Goal: Task Accomplishment & Management: Check status

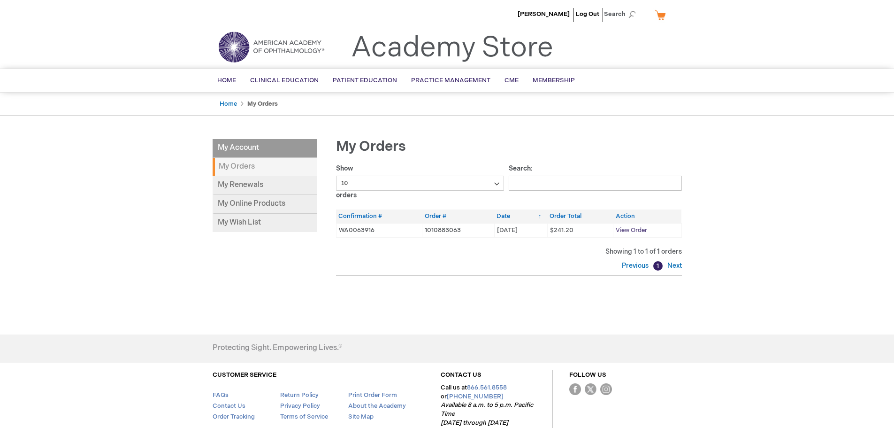
click at [627, 230] on span "View Order" at bounding box center [631, 230] width 31 height 8
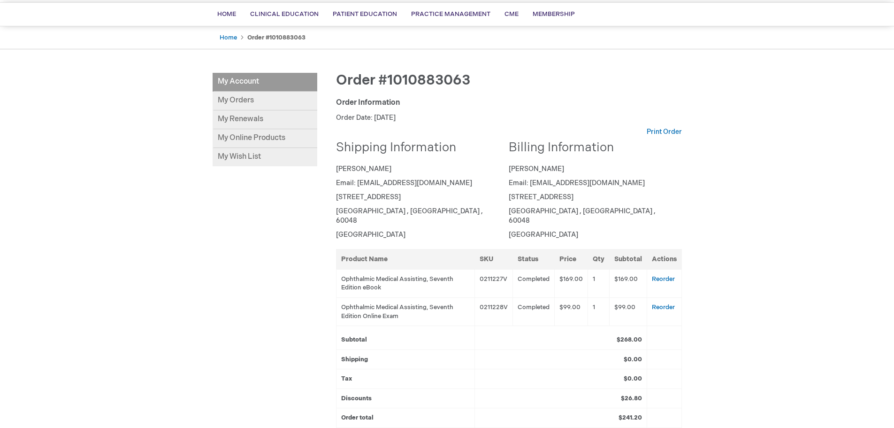
scroll to position [47, 0]
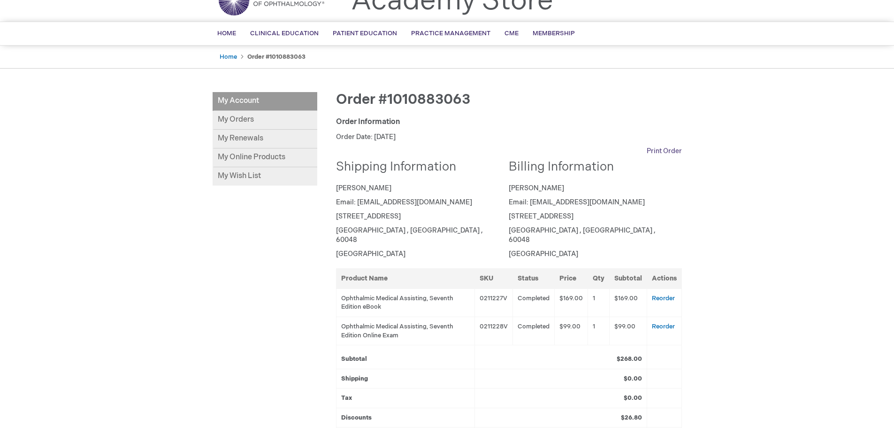
click at [669, 147] on link "Print Order" at bounding box center [664, 150] width 35 height 9
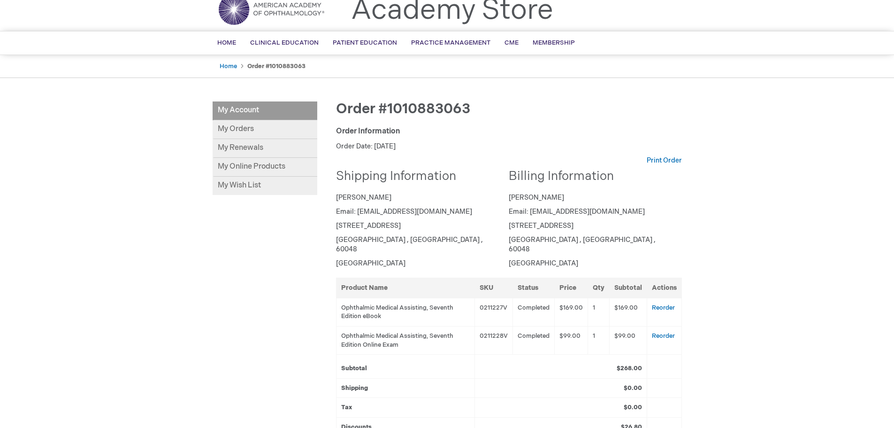
scroll to position [34, 0]
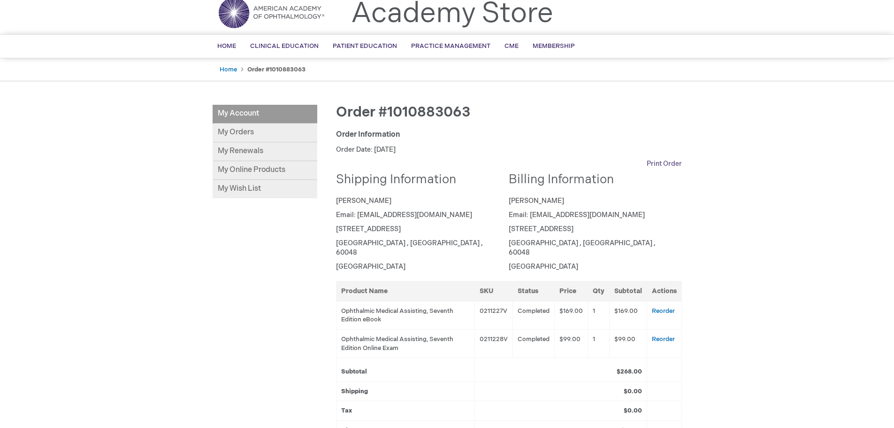
click at [667, 163] on link "Print Order" at bounding box center [664, 163] width 35 height 9
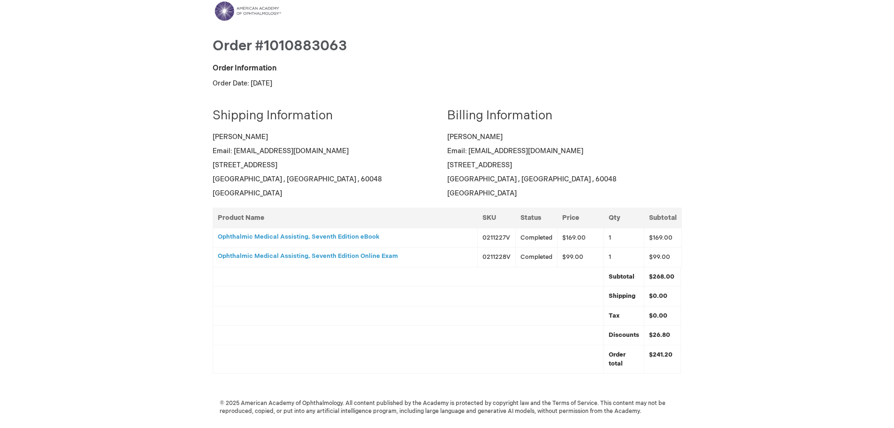
scroll to position [8, 0]
